Goal: Check status

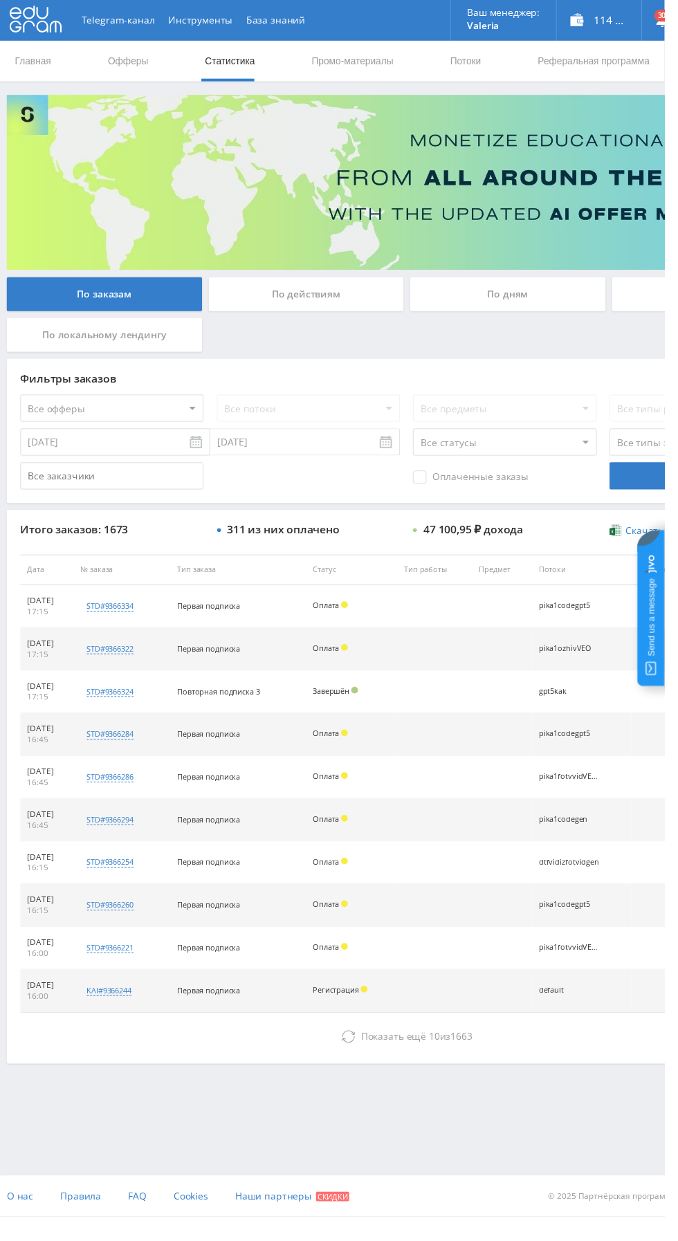
click at [12, 380] on div "Фильтры заказов Все офферы MyStylus MyStylus - Revshare Кампус AI Studybay Авто…" at bounding box center [415, 439] width 816 height 147
click at [12, 379] on div "Фильтры заказов Все офферы MyStylus MyStylus - Revshare Кампус AI Studybay Авто…" at bounding box center [415, 439] width 816 height 147
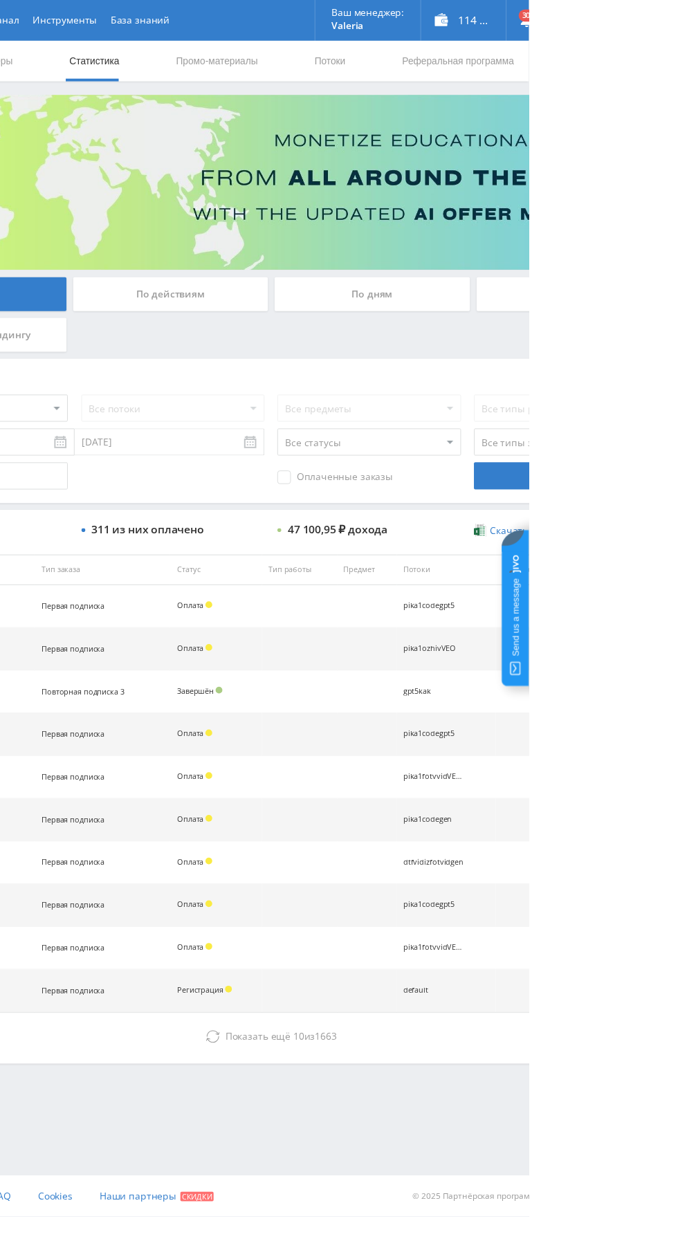
click at [492, 506] on div "Фильтры заказов Все офферы MyStylus MyStylus - Revshare Кампус AI Studybay Авто…" at bounding box center [415, 439] width 816 height 147
click at [503, 304] on div "По дням" at bounding box center [518, 300] width 199 height 35
click at [0, 0] on input "По дням" at bounding box center [0, 0] width 0 height 0
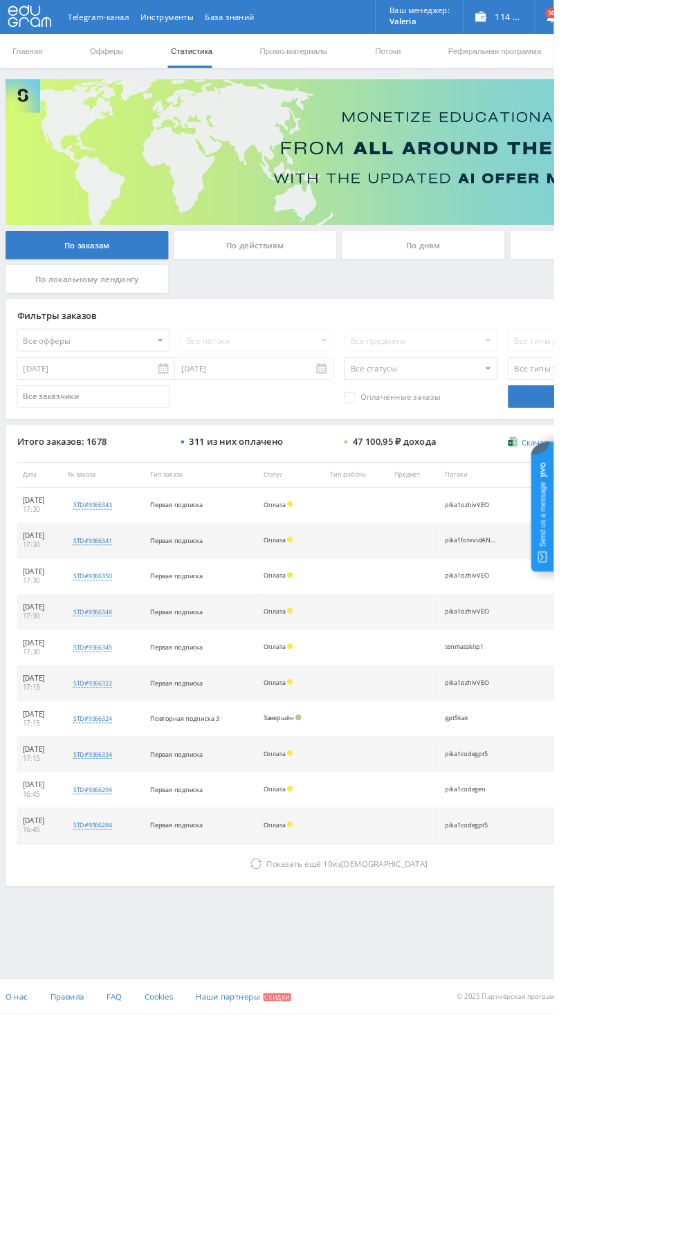
click at [572, 290] on div "По дням" at bounding box center [518, 300] width 199 height 35
click at [0, 0] on input "По дням" at bounding box center [0, 0] width 0 height 0
